Goal: Obtain resource: Obtain resource

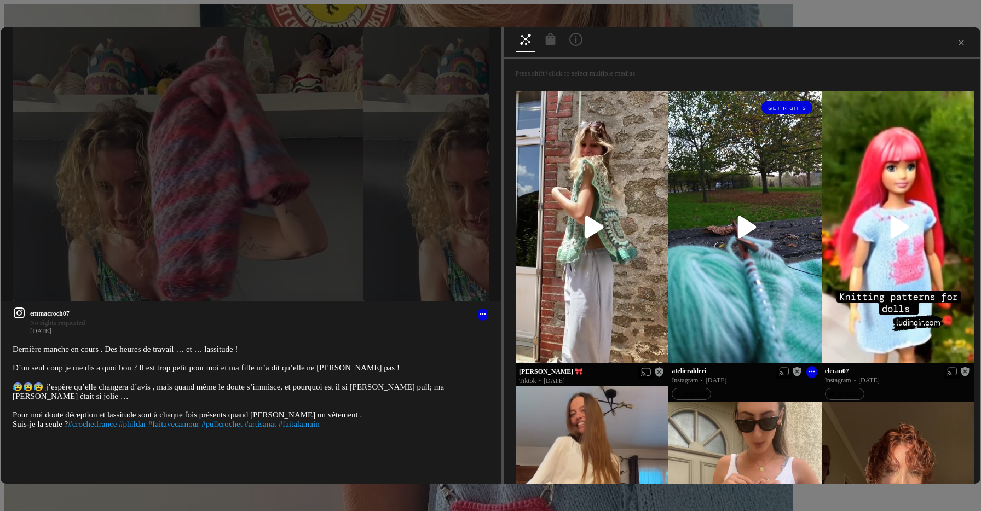
scroll to position [295, 0]
click at [957, 43] on icon at bounding box center [961, 42] width 9 height 9
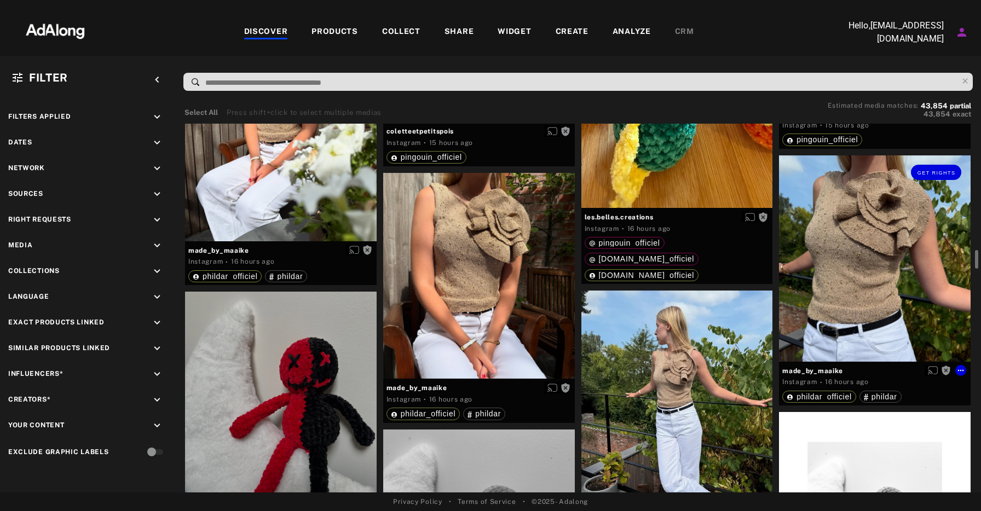
scroll to position [2485, 0]
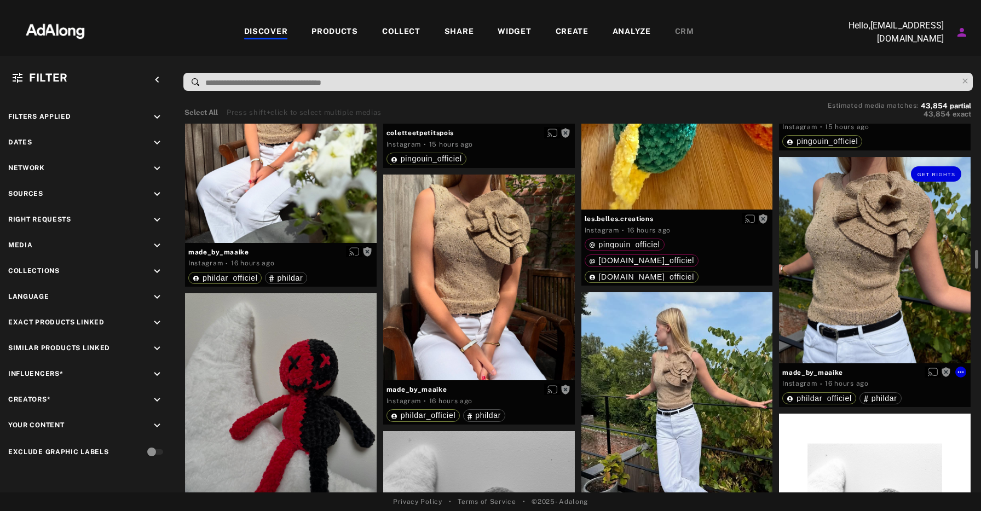
click at [871, 257] on div "Get rights" at bounding box center [875, 260] width 192 height 206
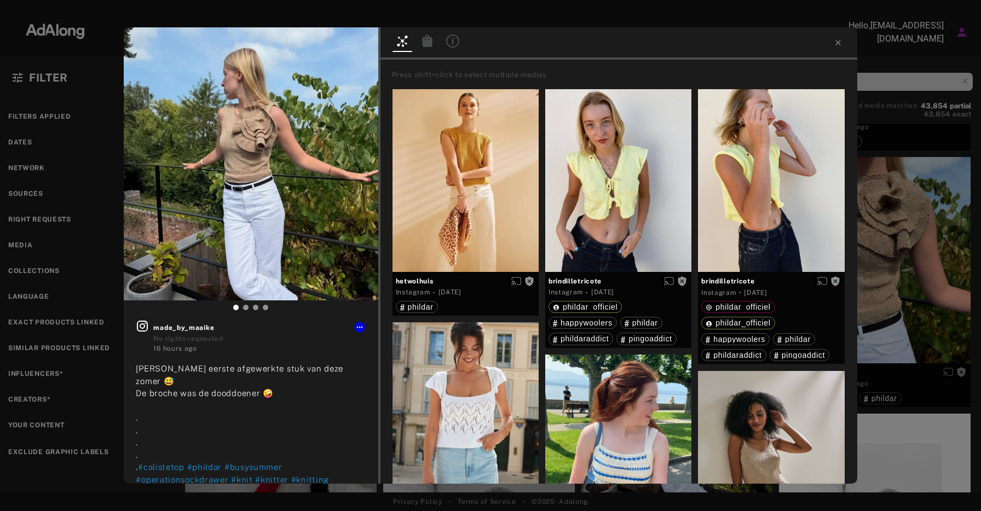
click at [855, 40] on div at bounding box center [618, 43] width 477 height 32
click at [841, 40] on icon at bounding box center [837, 42] width 9 height 9
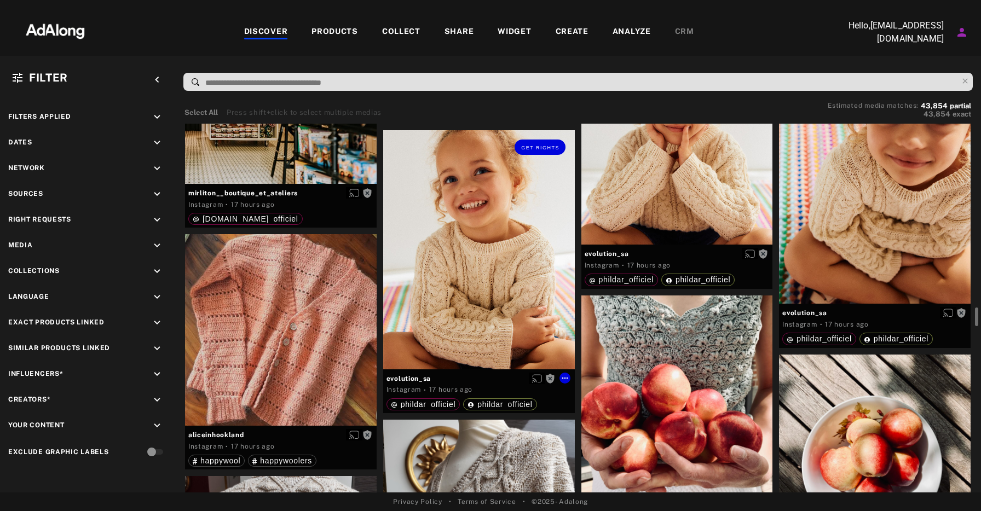
scroll to position [3613, 0]
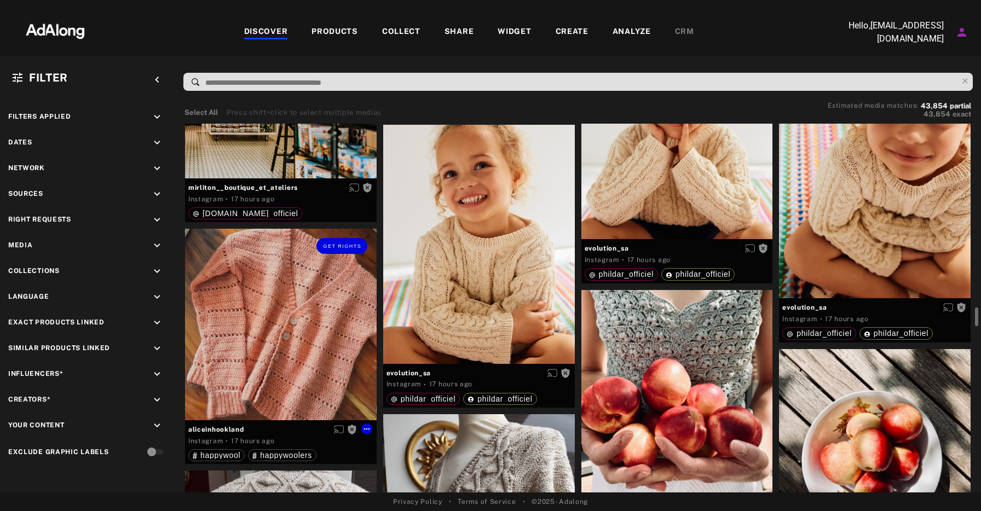
click at [288, 317] on div "Get rights" at bounding box center [281, 325] width 192 height 192
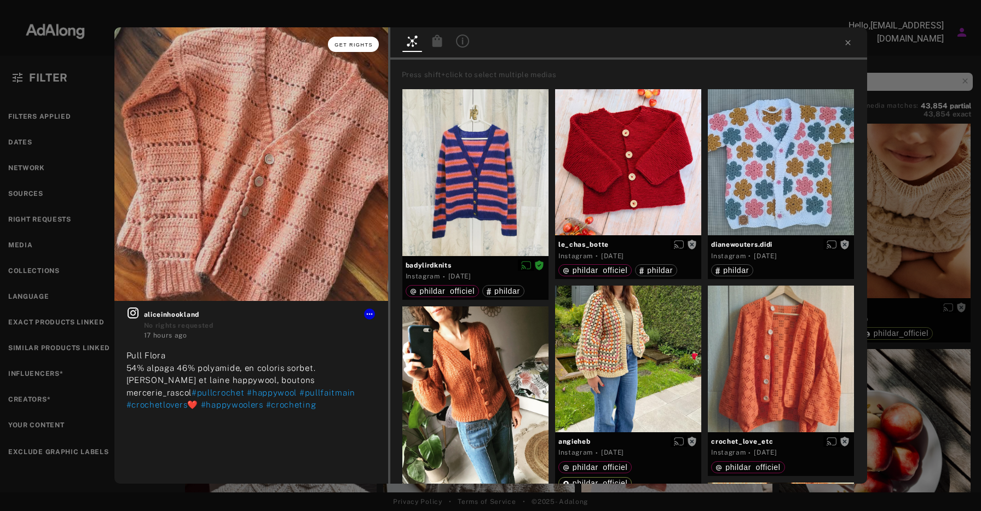
click at [359, 45] on span "Get rights" at bounding box center [353, 44] width 38 height 5
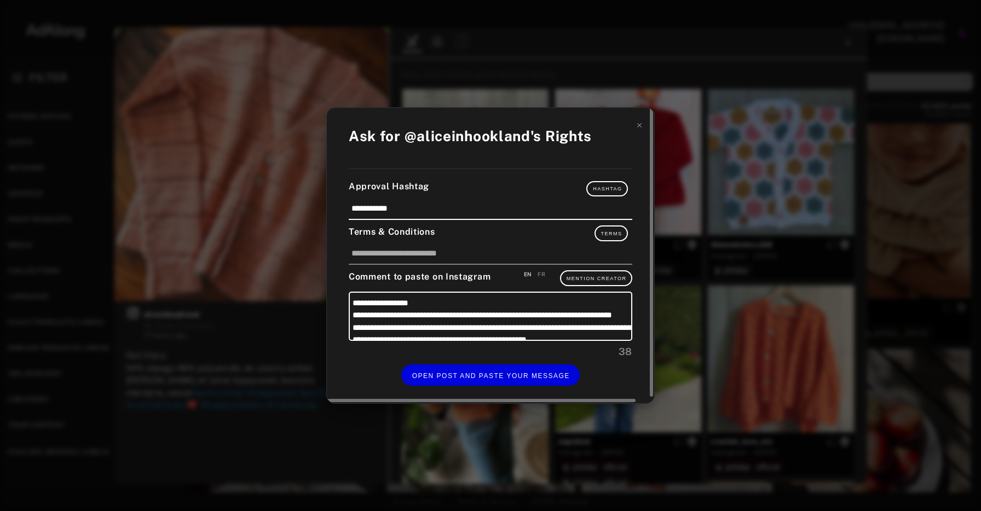
click at [541, 271] on div "FR" at bounding box center [541, 274] width 8 height 8
type textarea "**********"
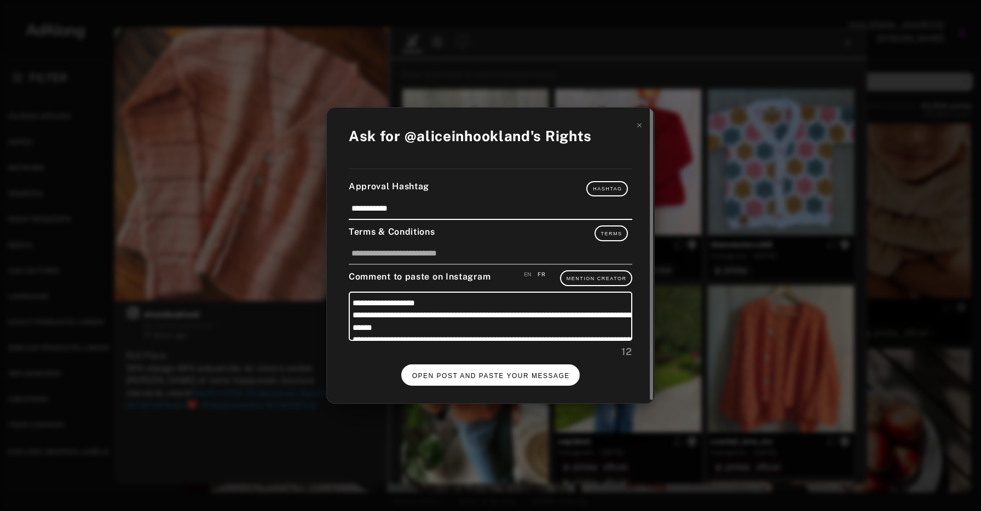
click at [517, 372] on span "OPEN POST AND PASTE YOUR MESSAGE" at bounding box center [491, 376] width 158 height 8
click at [641, 125] on icon at bounding box center [639, 125] width 4 height 4
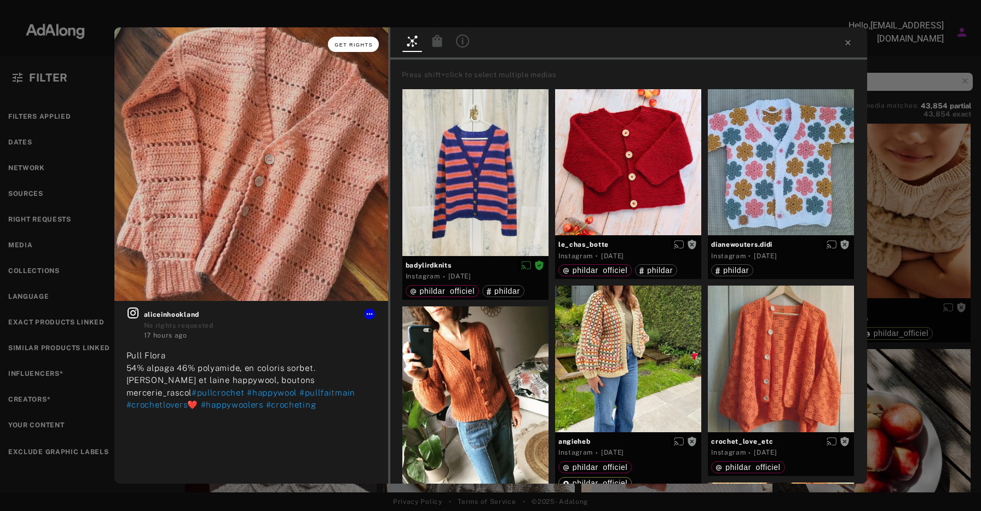
click at [355, 41] on button "Get rights" at bounding box center [353, 44] width 50 height 15
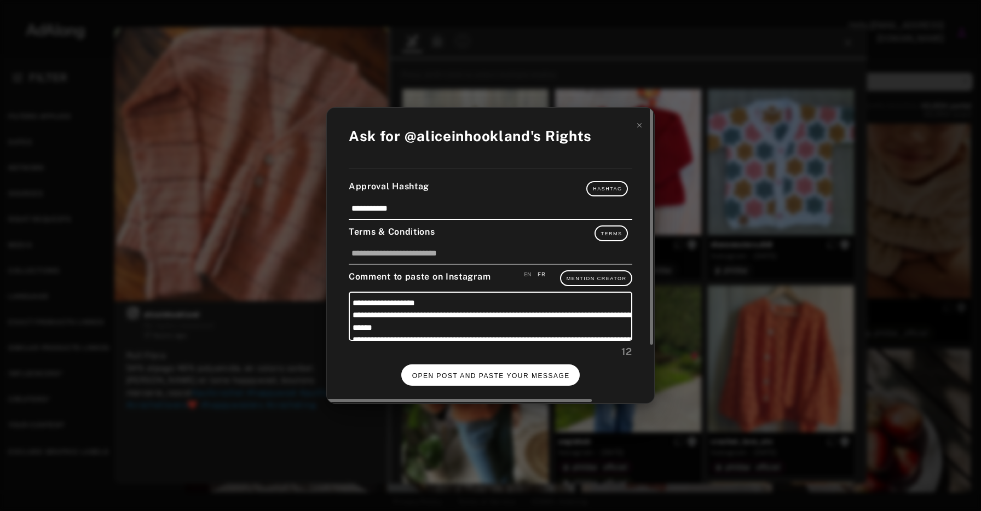
click at [527, 375] on span "OPEN POST AND PASTE YOUR MESSAGE" at bounding box center [491, 376] width 158 height 8
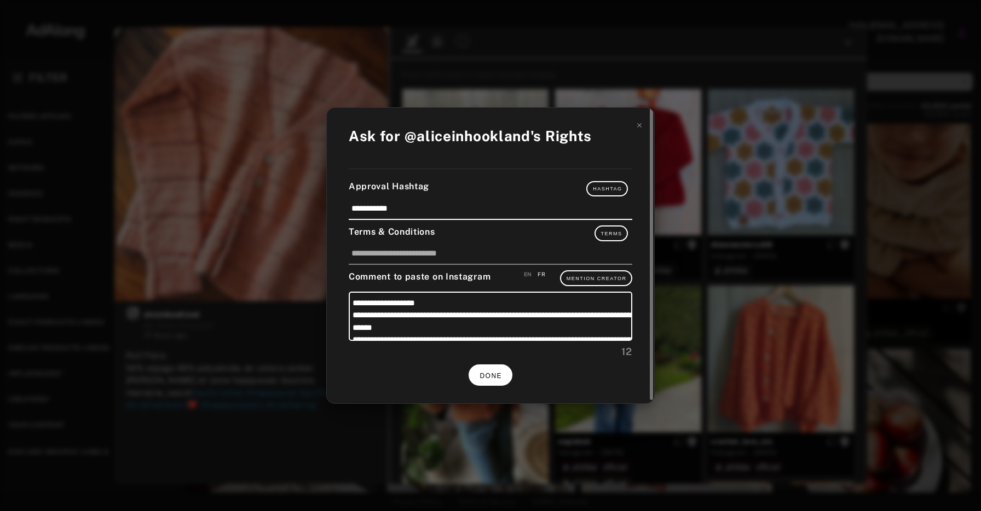
click at [489, 374] on span "DONE" at bounding box center [490, 376] width 22 height 8
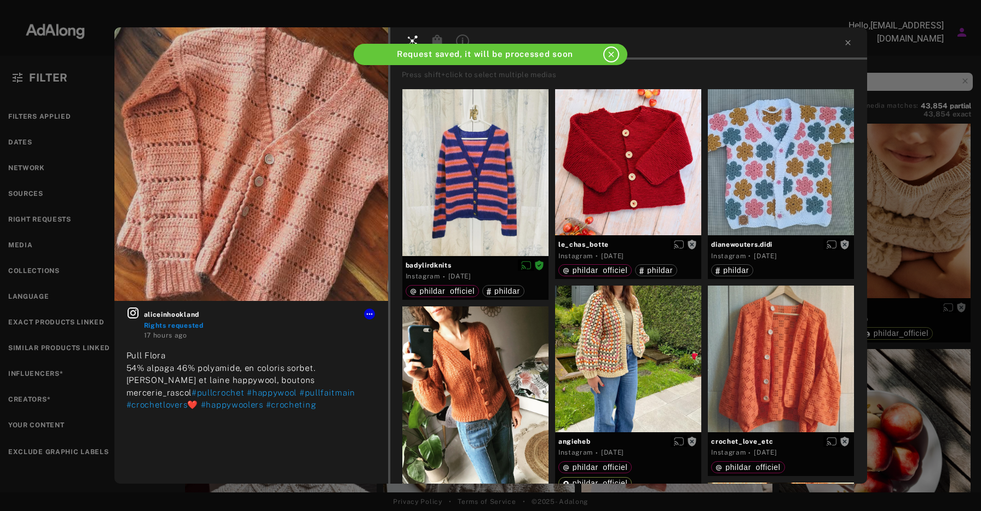
click at [847, 47] on div at bounding box center [628, 43] width 477 height 32
click at [847, 44] on icon at bounding box center [847, 42] width 9 height 9
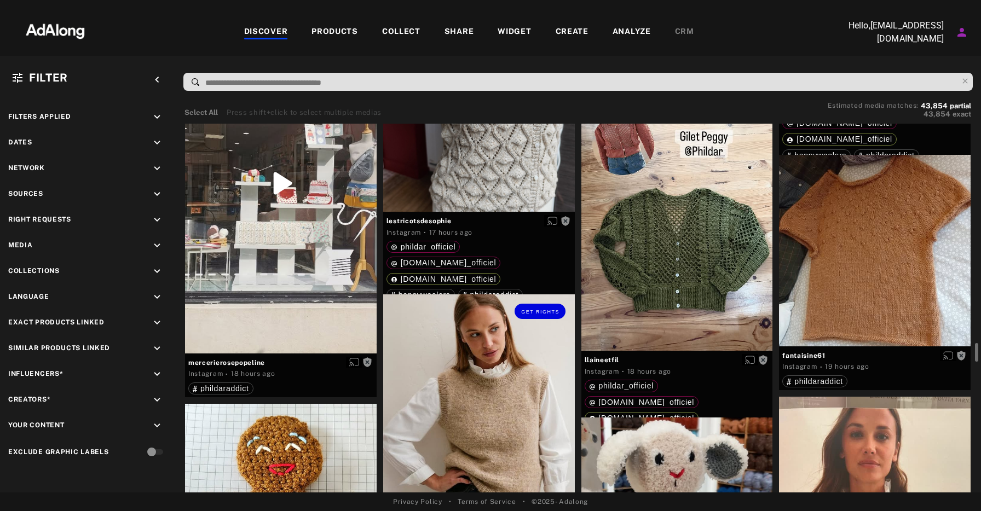
scroll to position [4381, 0]
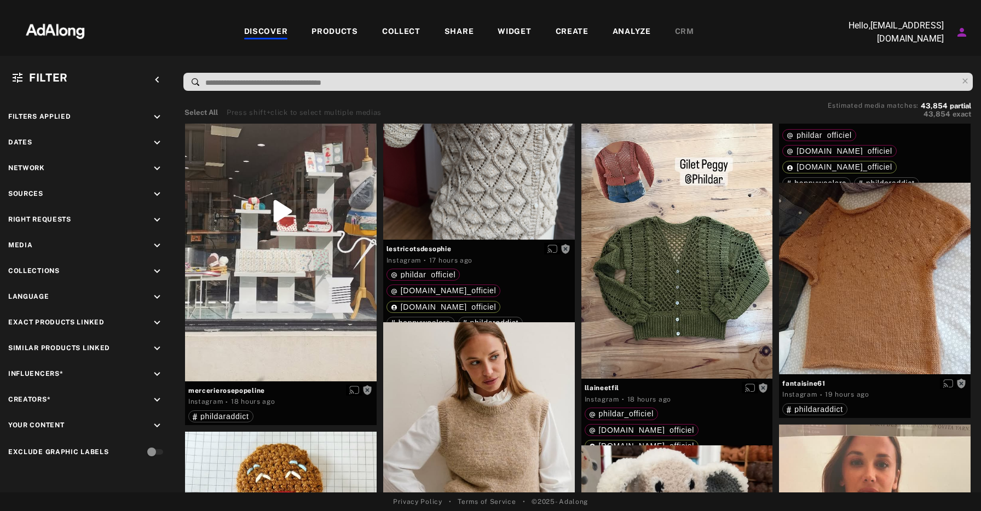
click at [401, 33] on div "COLLECT" at bounding box center [401, 32] width 38 height 13
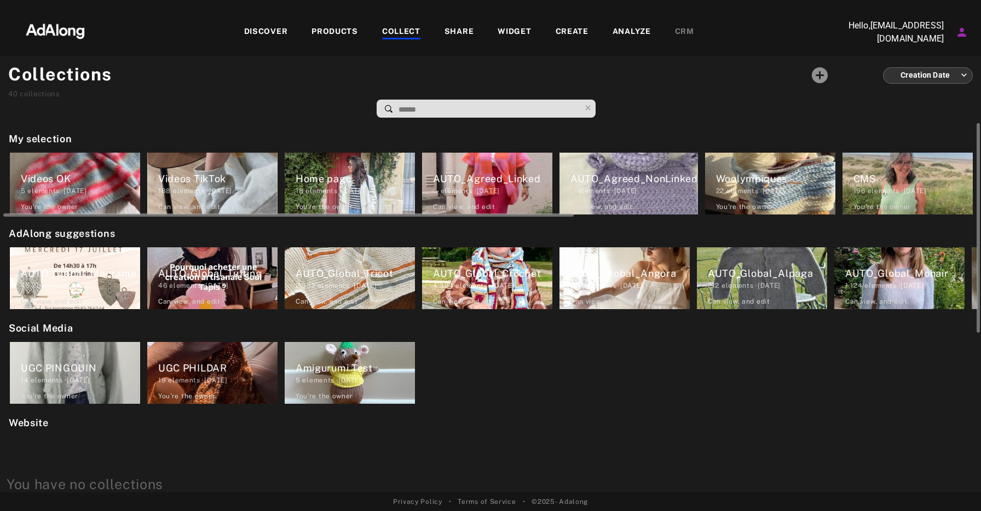
click at [625, 188] on div "elements · [DATE]" at bounding box center [633, 191] width 127 height 10
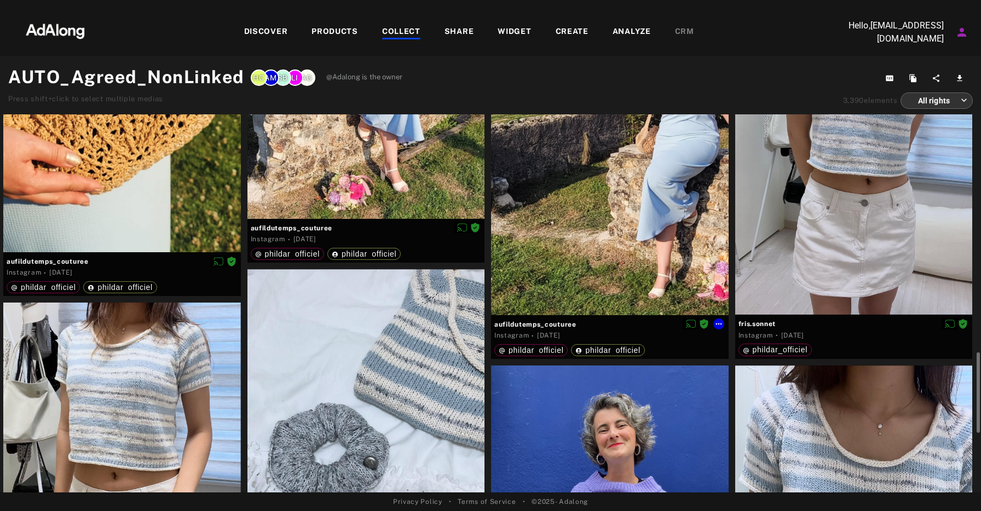
scroll to position [1190, 0]
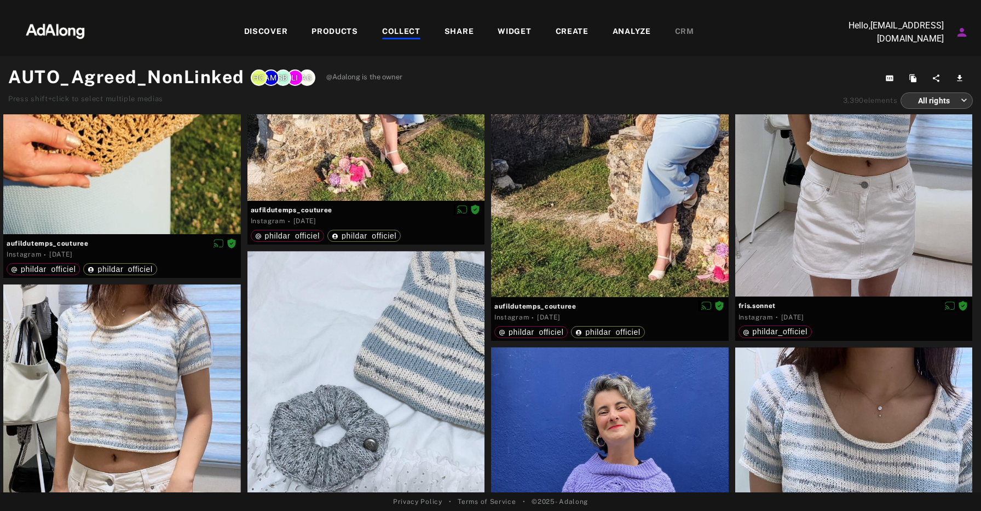
click at [410, 29] on div "COLLECT" at bounding box center [401, 32] width 38 height 13
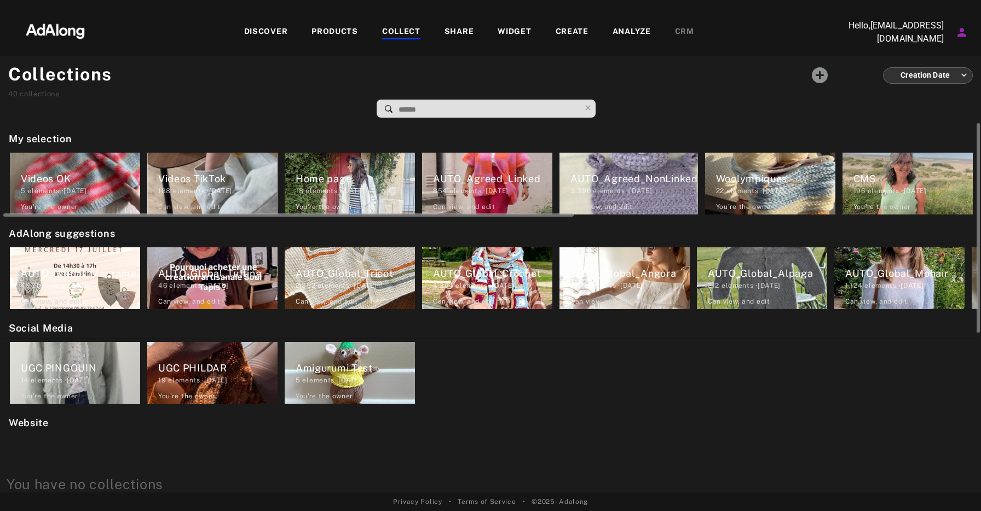
click at [478, 174] on div "AUTO_Agreed_Linked" at bounding box center [492, 178] width 119 height 15
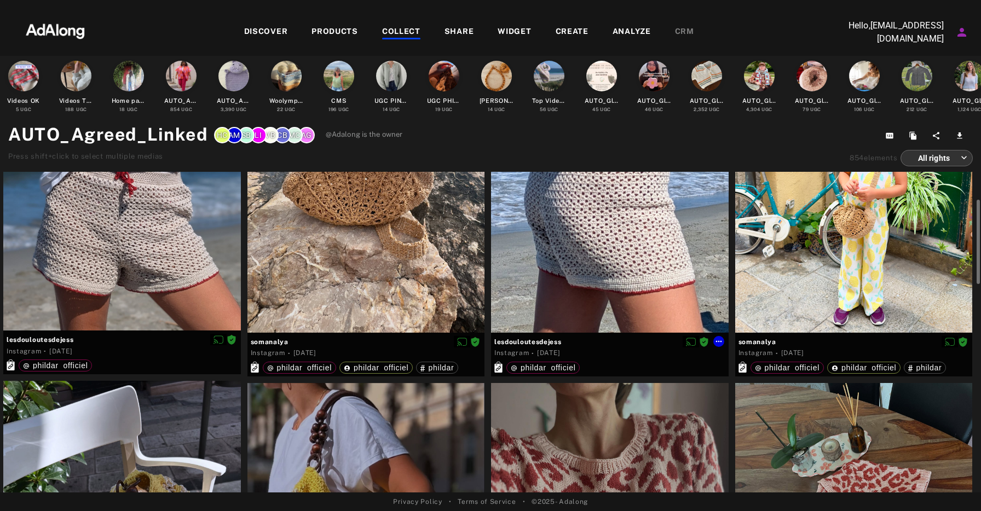
scroll to position [379, 0]
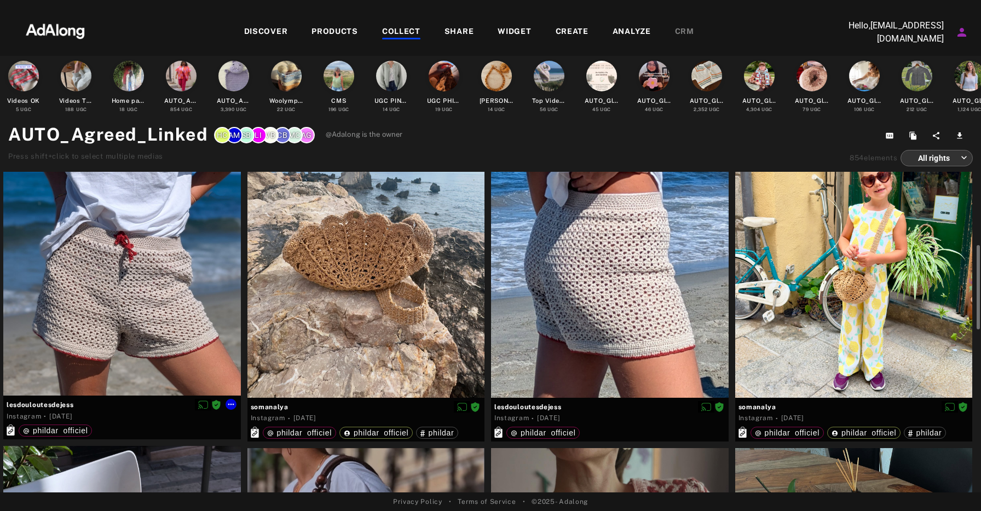
click at [132, 256] on div at bounding box center [121, 277] width 237 height 237
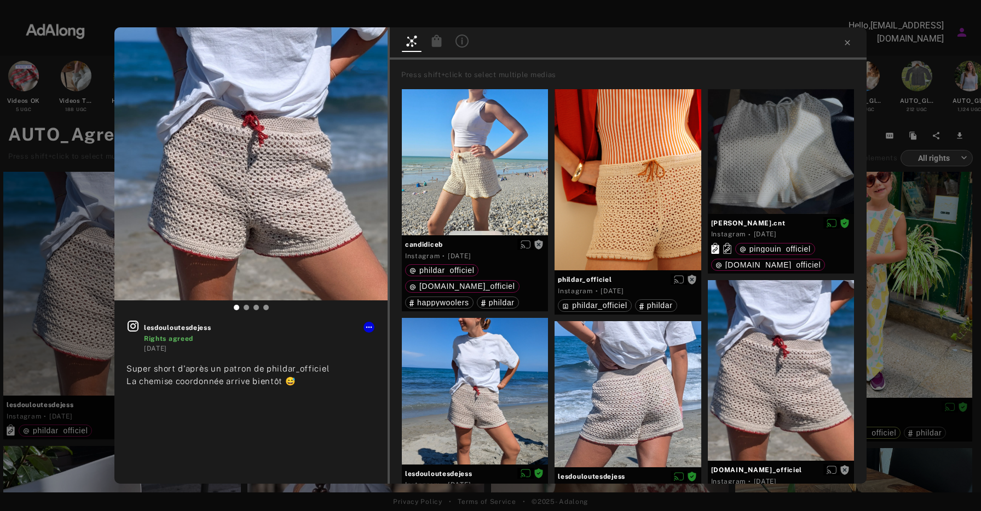
click at [434, 41] on icon at bounding box center [437, 40] width 10 height 12
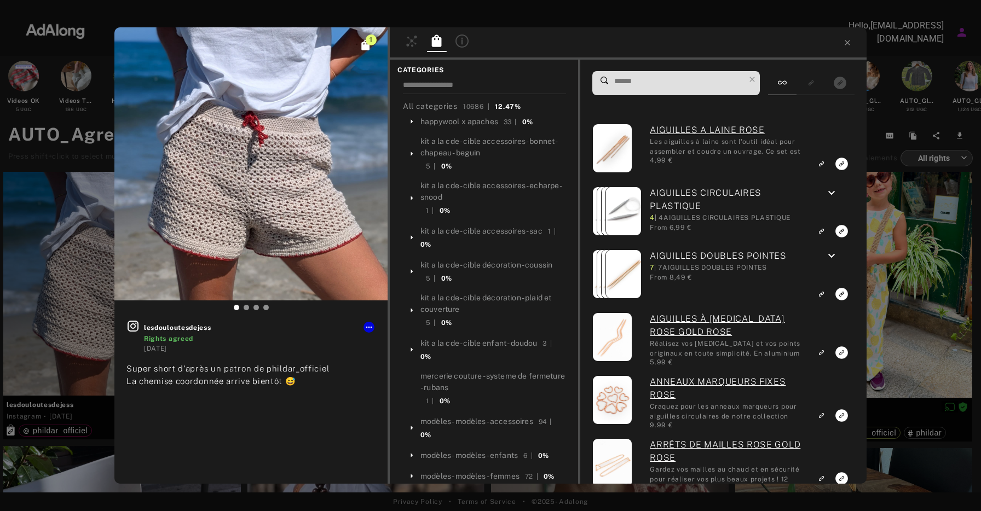
click at [372, 48] on div "1" at bounding box center [250, 163] width 273 height 273
click at [368, 47] on icon "Click to see all exact linked products" at bounding box center [365, 45] width 8 height 10
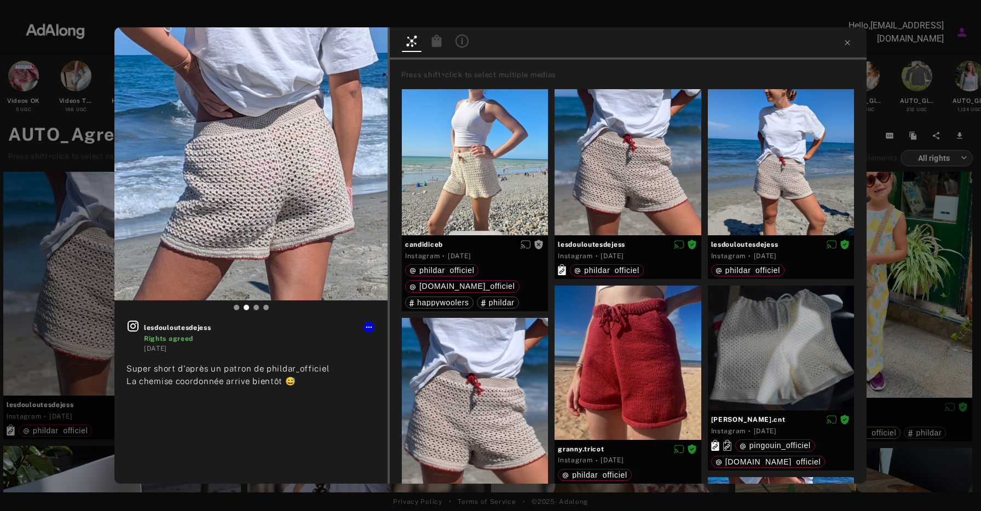
click at [851, 37] on div at bounding box center [628, 43] width 477 height 32
click at [850, 42] on icon at bounding box center [847, 42] width 9 height 9
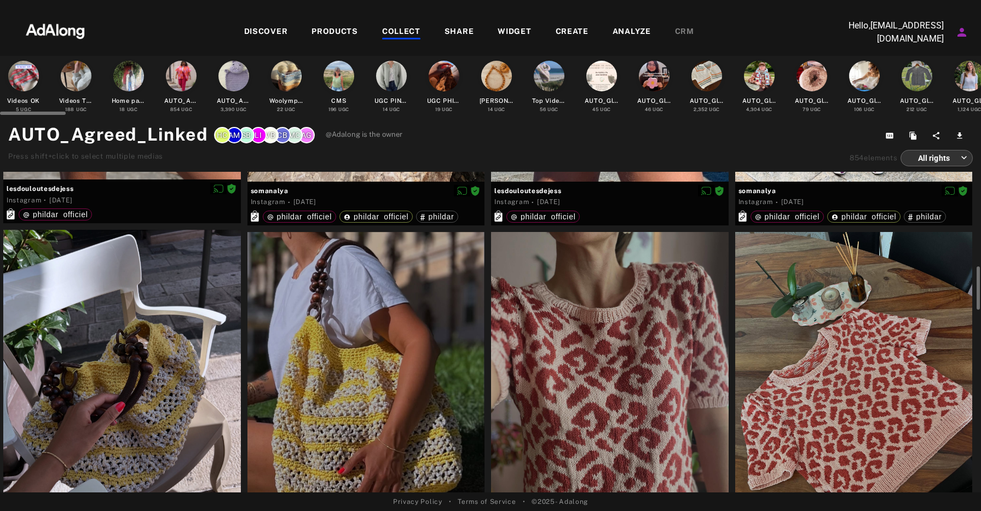
scroll to position [441, 0]
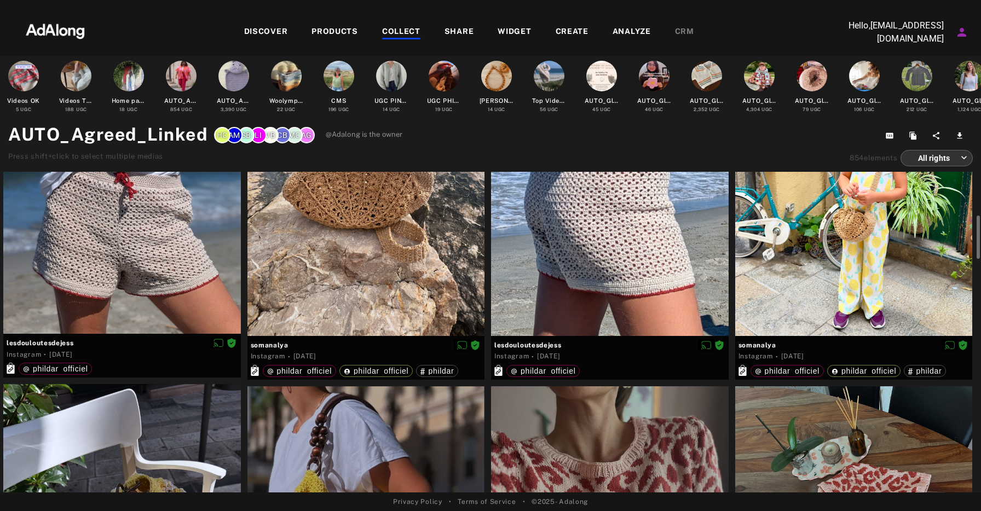
click at [402, 32] on div "COLLECT" at bounding box center [401, 32] width 38 height 13
